Goal: Complete application form: Complete application form

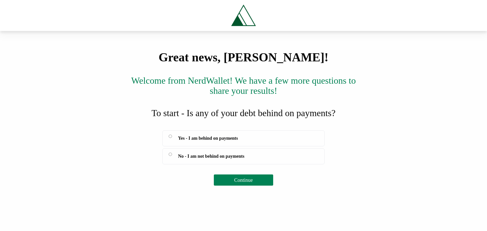
click at [241, 177] on span "Continue" at bounding box center [243, 180] width 19 height 6
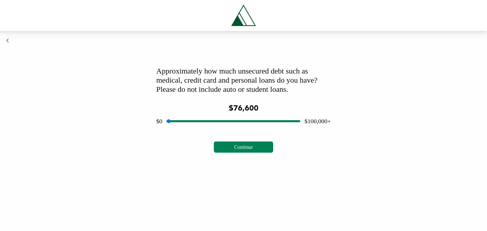
drag, startPoint x: 231, startPoint y: 121, endPoint x: 265, endPoint y: 127, distance: 35.0
click at [265, 127] on input "range" at bounding box center [233, 121] width 134 height 16
drag, startPoint x: 266, startPoint y: 123, endPoint x: 257, endPoint y: 122, distance: 8.4
type input "*****"
click at [257, 122] on input "range" at bounding box center [233, 121] width 134 height 16
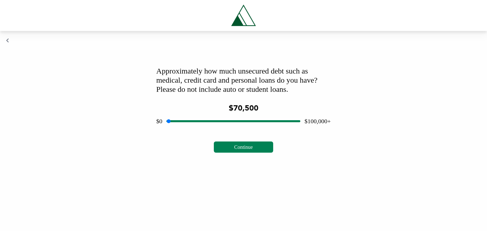
click at [242, 145] on span "Continue" at bounding box center [243, 147] width 19 height 6
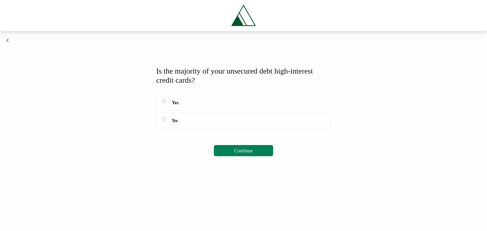
click at [235, 150] on span "Continue" at bounding box center [243, 151] width 19 height 6
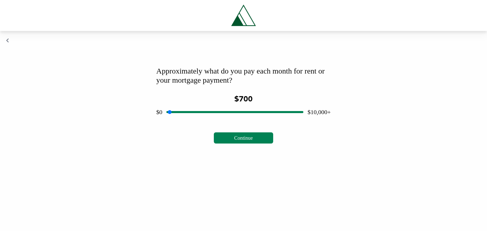
drag, startPoint x: 233, startPoint y: 111, endPoint x: 179, endPoint y: 117, distance: 54.3
type input "***"
click at [179, 117] on input "range" at bounding box center [234, 112] width 137 height 16
click at [257, 140] on button "Continue" at bounding box center [243, 137] width 59 height 11
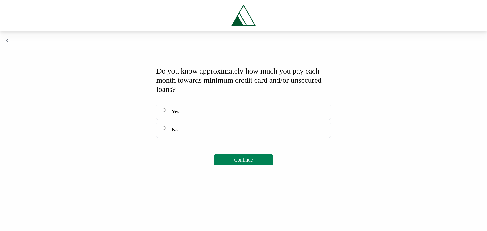
click at [240, 161] on span "Continue" at bounding box center [243, 160] width 19 height 6
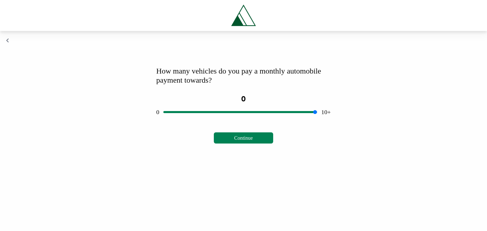
drag, startPoint x: 240, startPoint y: 111, endPoint x: 235, endPoint y: 112, distance: 4.9
click at [235, 112] on input "range" at bounding box center [240, 112] width 154 height 16
drag, startPoint x: 240, startPoint y: 112, endPoint x: 190, endPoint y: 116, distance: 49.6
click at [190, 116] on input "range" at bounding box center [240, 112] width 154 height 16
click at [250, 134] on button "Continue" at bounding box center [243, 137] width 59 height 11
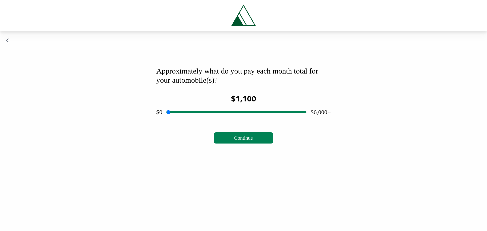
drag, startPoint x: 235, startPoint y: 112, endPoint x: 194, endPoint y: 114, distance: 40.4
type input "****"
click at [194, 114] on input "range" at bounding box center [236, 112] width 140 height 16
click at [251, 141] on span "Continue" at bounding box center [243, 138] width 19 height 6
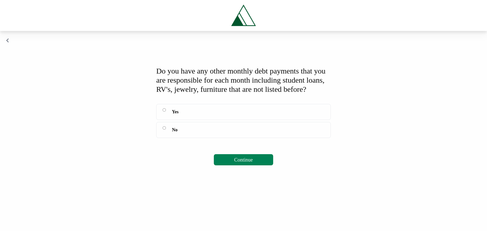
click at [167, 118] on label "Yes" at bounding box center [243, 112] width 175 height 16
click at [247, 163] on span "Continue" at bounding box center [243, 160] width 19 height 6
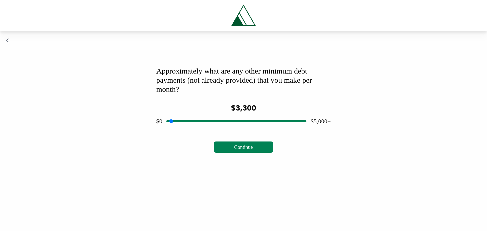
drag, startPoint x: 234, startPoint y: 120, endPoint x: 257, endPoint y: 125, distance: 23.4
click at [257, 125] on input "range" at bounding box center [236, 121] width 140 height 16
click at [253, 145] on span "Continue" at bounding box center [243, 147] width 19 height 6
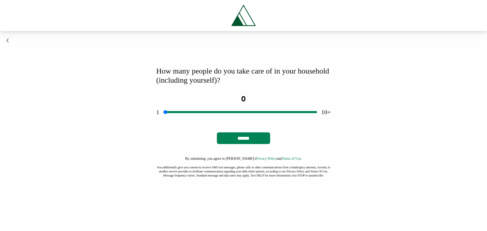
drag, startPoint x: 249, startPoint y: 111, endPoint x: 243, endPoint y: 112, distance: 5.4
click at [243, 112] on input "range" at bounding box center [240, 112] width 154 height 16
click at [242, 113] on input "range" at bounding box center [240, 112] width 154 height 16
drag, startPoint x: 248, startPoint y: 113, endPoint x: 252, endPoint y: 112, distance: 4.1
click at [253, 112] on input "range" at bounding box center [240, 112] width 154 height 16
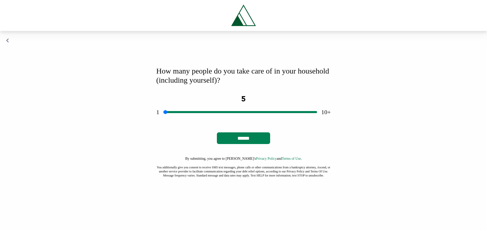
drag, startPoint x: 249, startPoint y: 112, endPoint x: 237, endPoint y: 114, distance: 12.6
type input "*"
click at [237, 114] on input "range" at bounding box center [240, 112] width 154 height 16
click at [248, 139] on input "******" at bounding box center [243, 138] width 53 height 12
